Goal: Navigation & Orientation: Find specific page/section

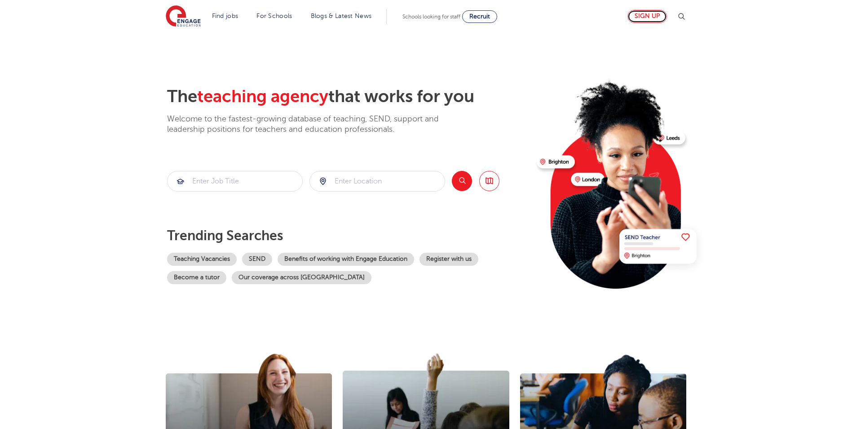
click at [651, 16] on link "Sign up" at bounding box center [648, 16] width 40 height 13
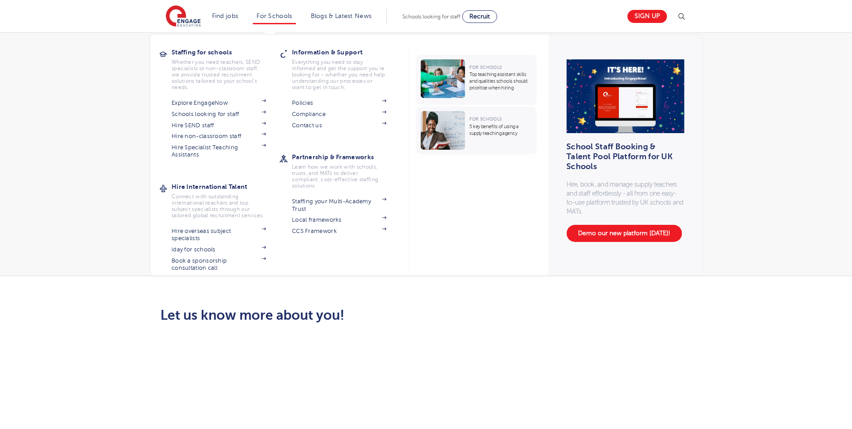
click at [296, 13] on li "For Schools Staffing for schools Whether you need teachers, SEND specialists or…" at bounding box center [274, 16] width 43 height 15
click at [275, 16] on link "For Schools" at bounding box center [274, 16] width 35 height 7
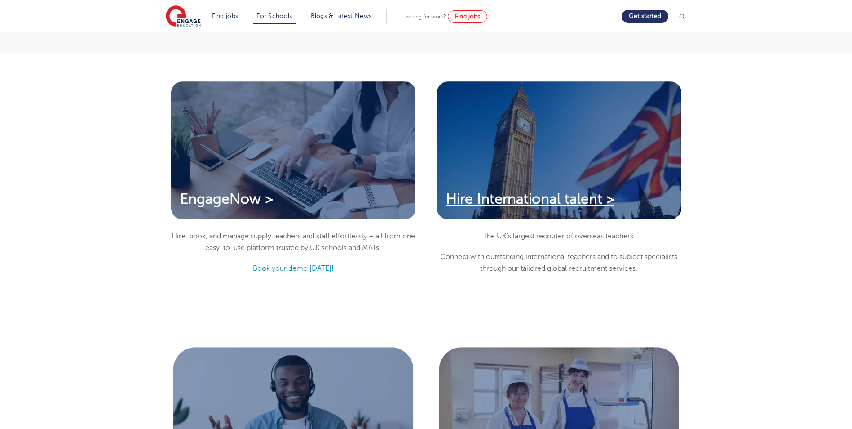
scroll to position [584, 0]
